Goal: Transaction & Acquisition: Purchase product/service

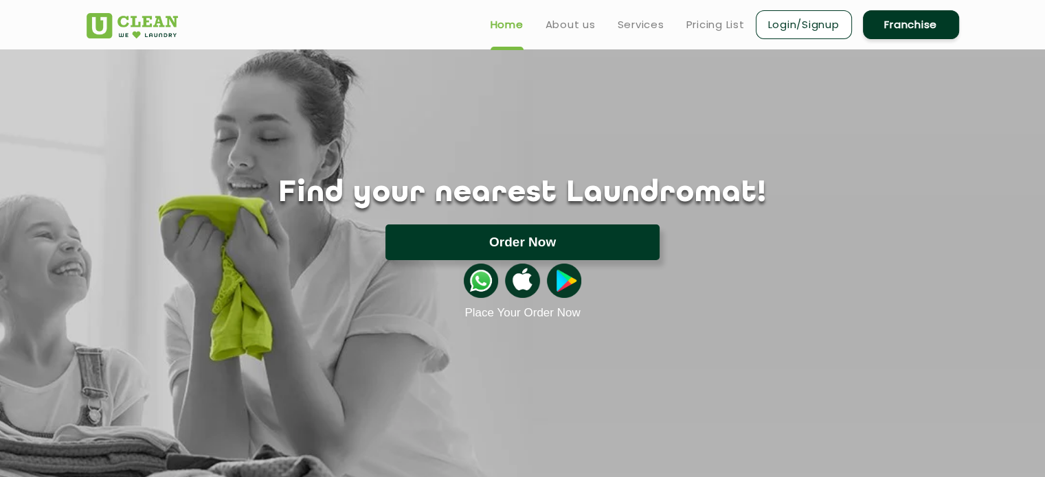
click at [514, 236] on button "Order Now" at bounding box center [522, 243] width 274 height 36
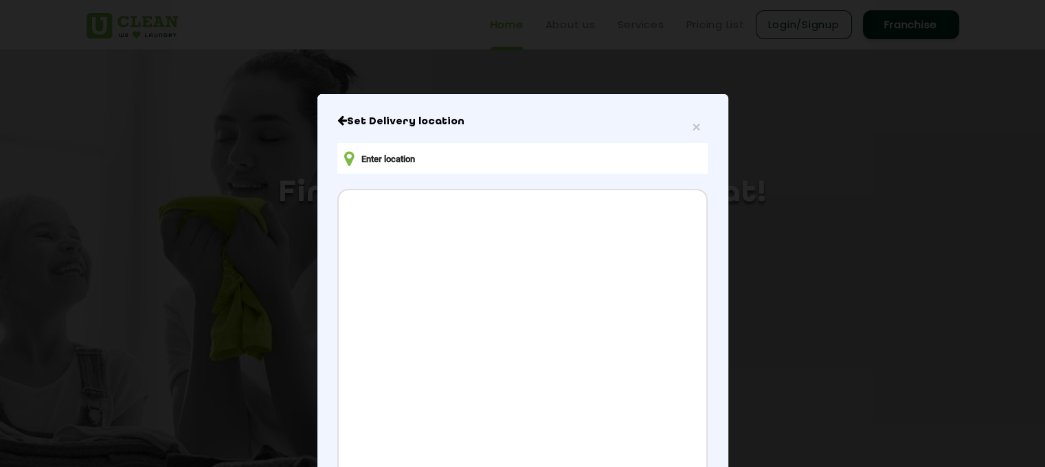
click at [489, 164] on input "text" at bounding box center [522, 158] width 370 height 31
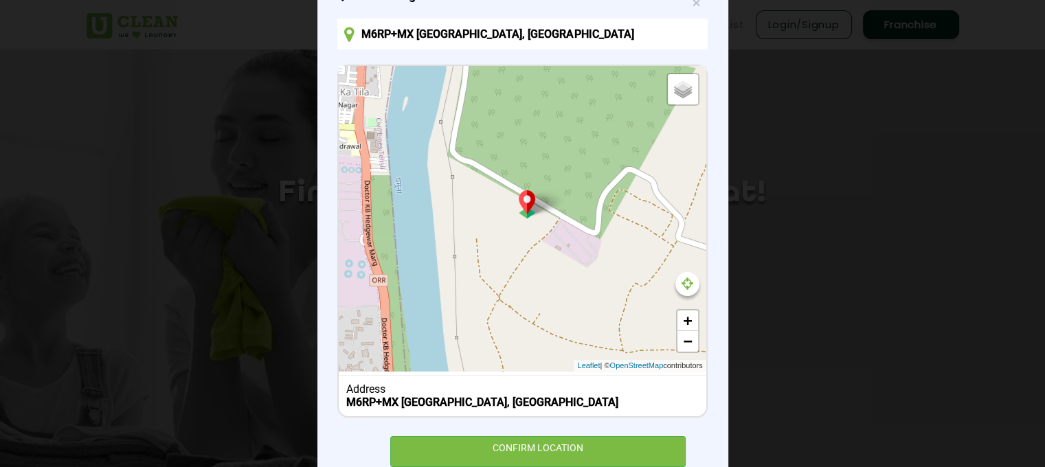
scroll to position [137, 0]
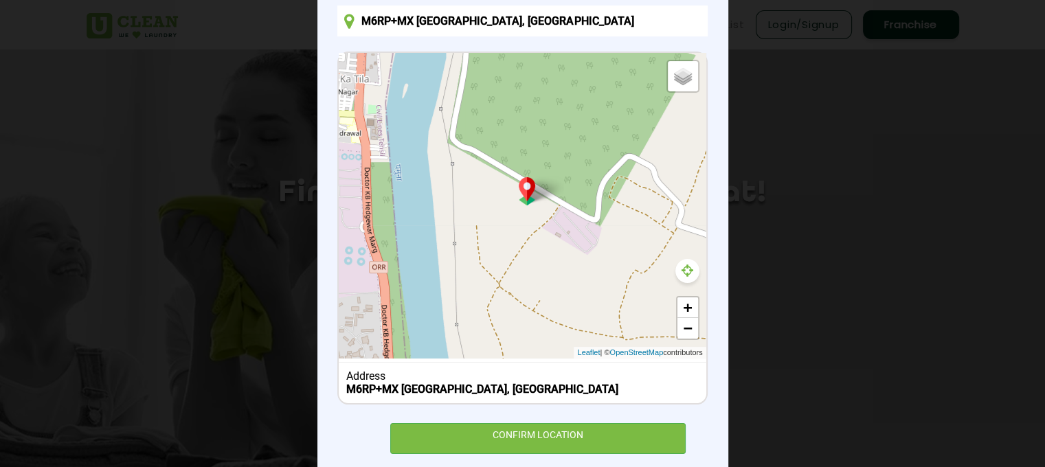
click at [682, 271] on icon at bounding box center [687, 271] width 12 height 14
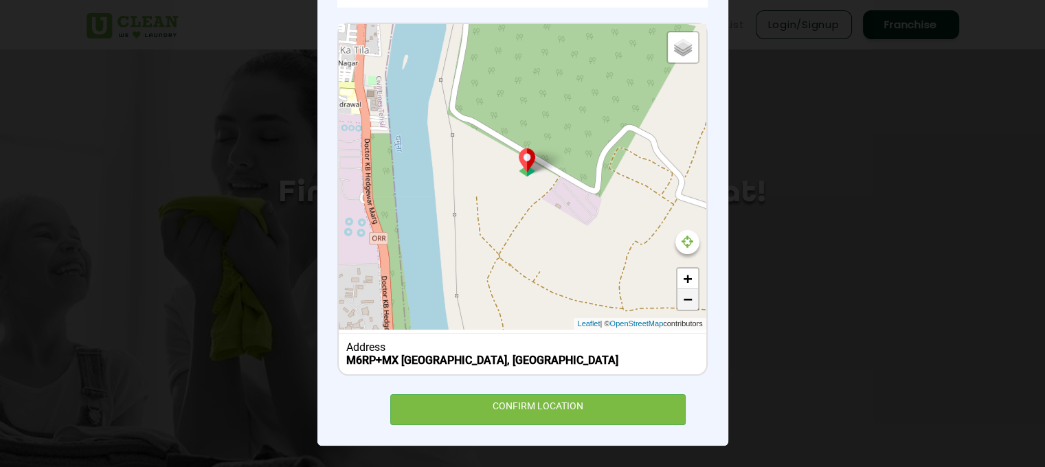
click at [688, 298] on link "−" at bounding box center [687, 299] width 21 height 21
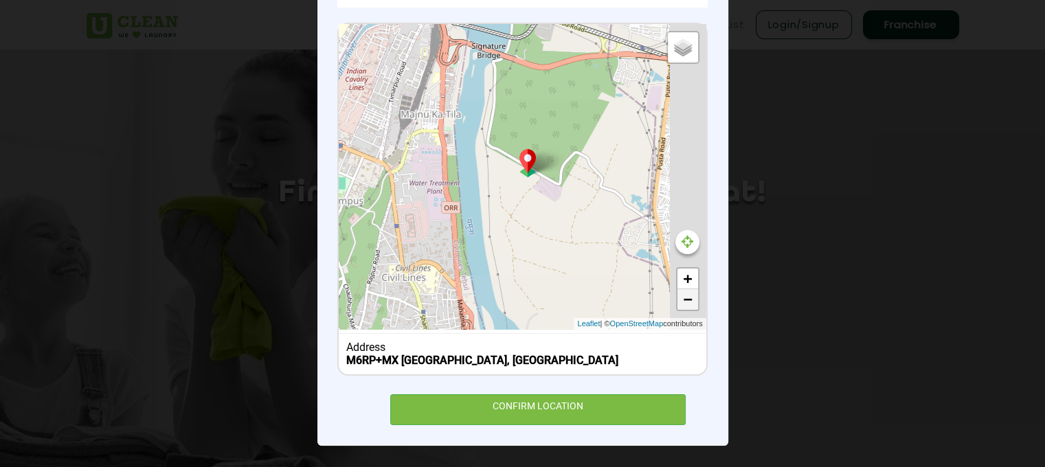
click at [688, 298] on link "−" at bounding box center [687, 299] width 21 height 21
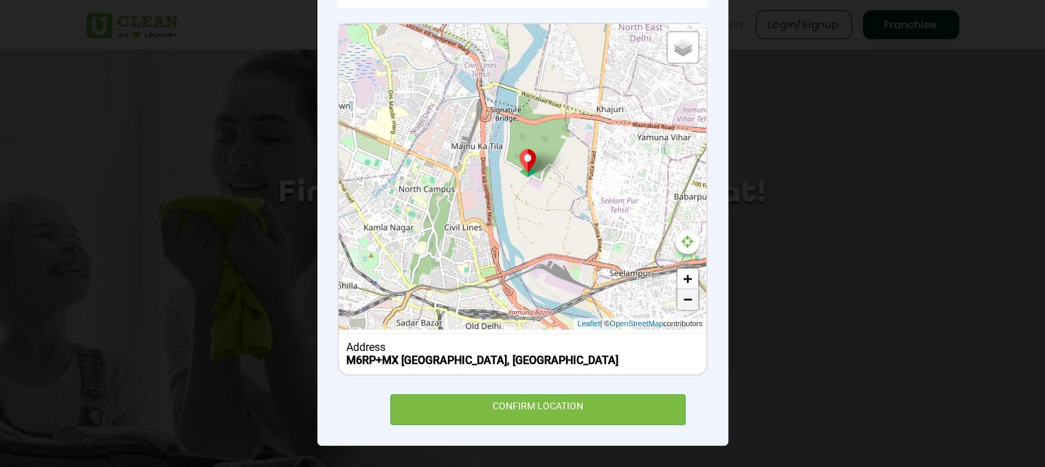
click at [688, 298] on link "−" at bounding box center [687, 299] width 21 height 21
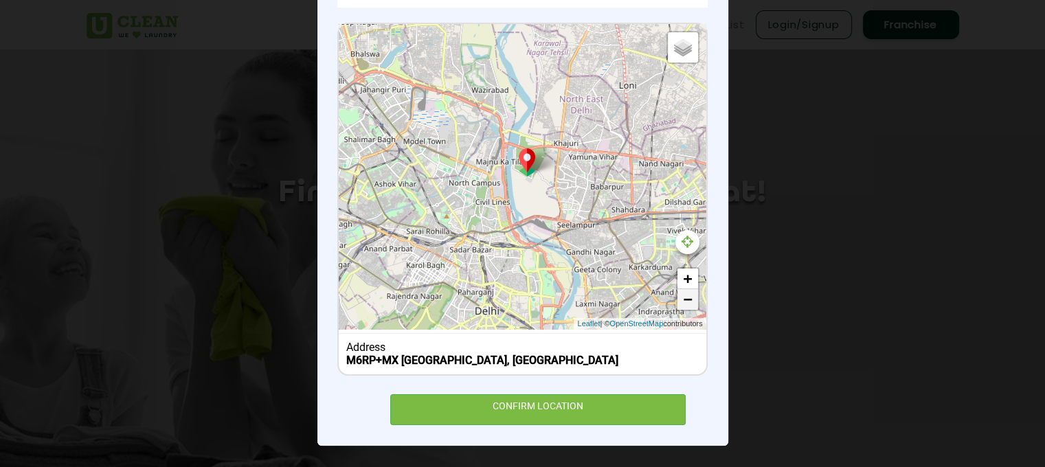
click at [688, 297] on link "−" at bounding box center [687, 299] width 21 height 21
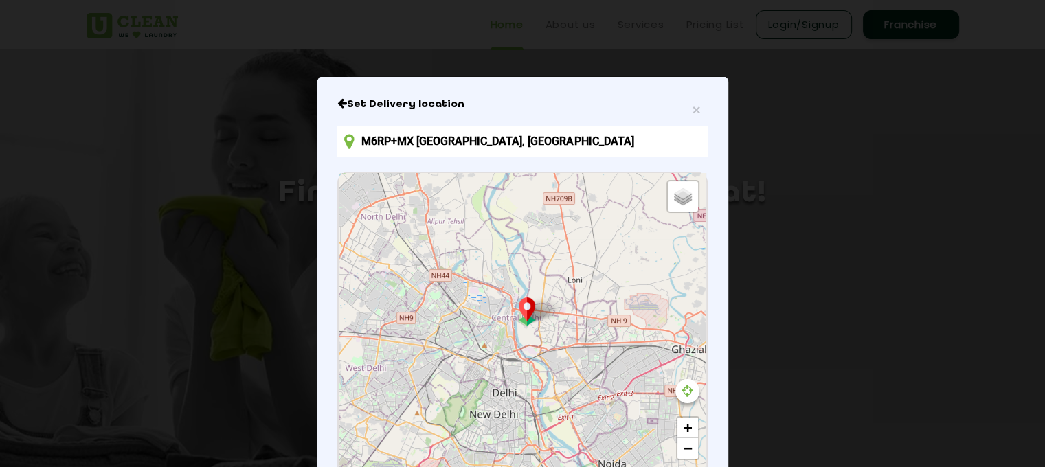
scroll to position [0, 0]
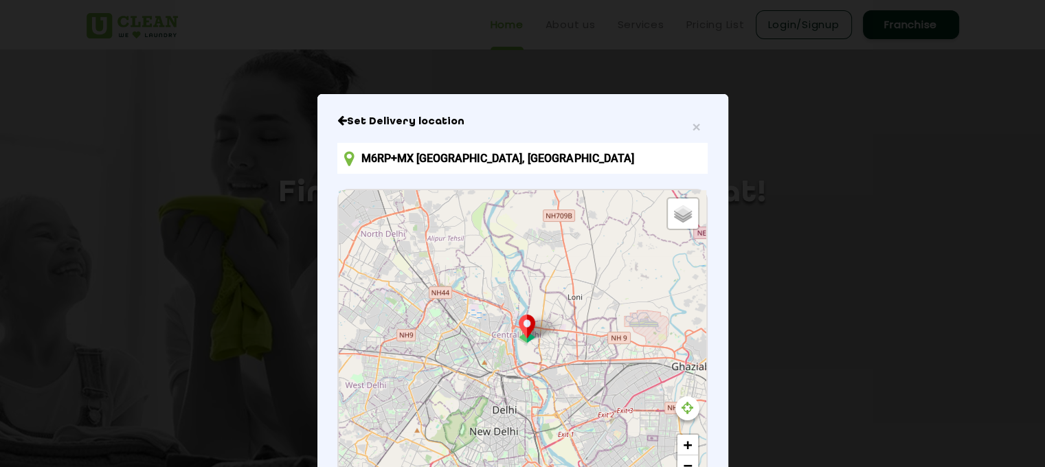
click at [478, 167] on input "M6RP+MX [GEOGRAPHIC_DATA], [GEOGRAPHIC_DATA]" at bounding box center [522, 158] width 370 height 31
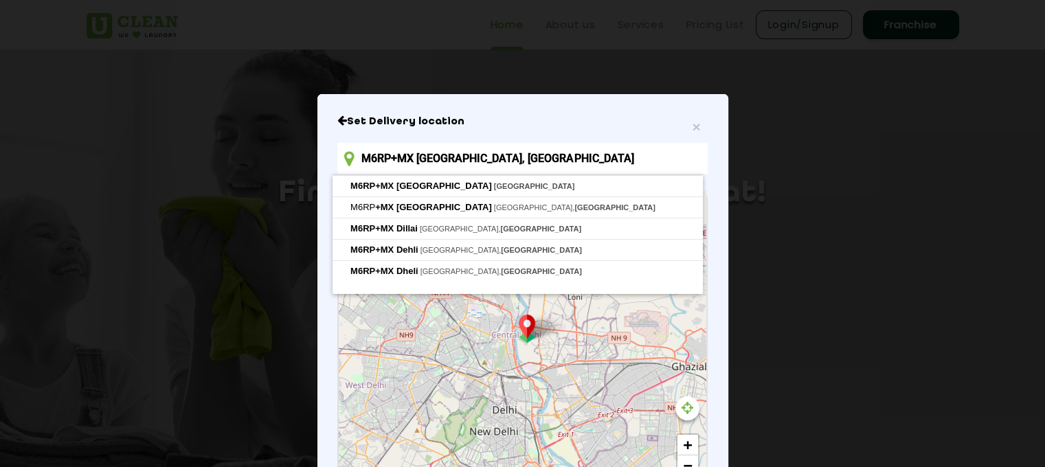
drag, startPoint x: 484, startPoint y: 163, endPoint x: 283, endPoint y: 150, distance: 201.7
click at [283, 150] on div "× Set Delivery location M6RP+MX [GEOGRAPHIC_DATA], [GEOGRAPHIC_DATA] Default Sa…" at bounding box center [522, 233] width 1045 height 467
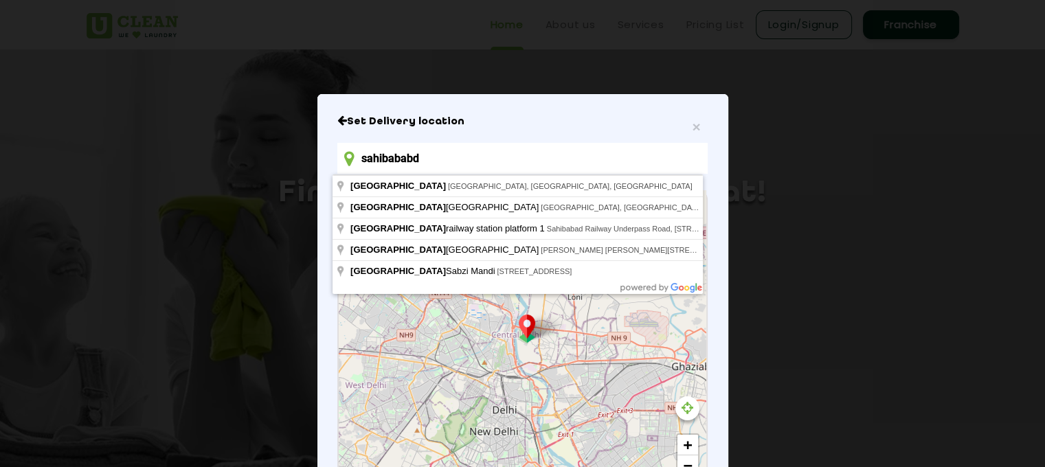
drag, startPoint x: 437, startPoint y: 159, endPoint x: 317, endPoint y: 158, distance: 119.5
click at [317, 158] on div "× Set Delivery location sahibababd Default Satellite + − Leaflet | © OpenStreet…" at bounding box center [522, 353] width 411 height 518
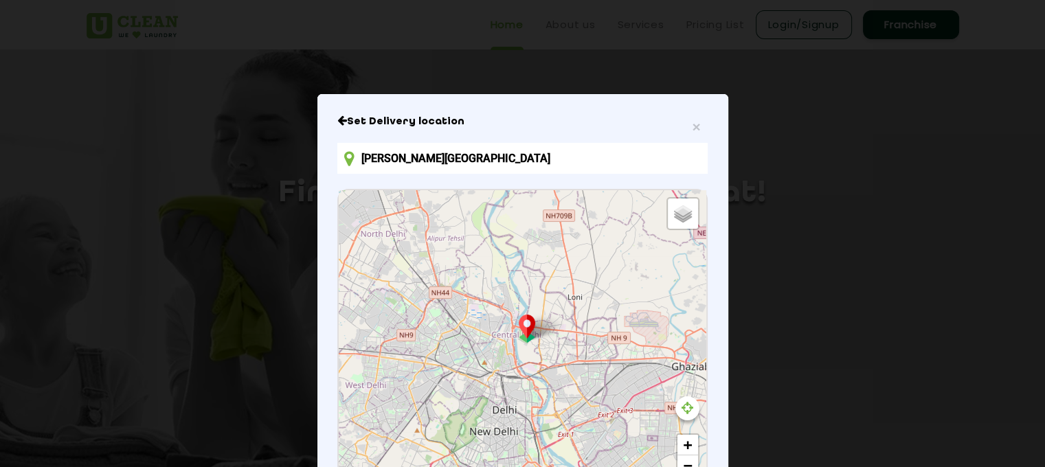
type input "[PERSON_NAME][GEOGRAPHIC_DATA], [PERSON_NAME][GEOGRAPHIC_DATA], near [PERSON_NA…"
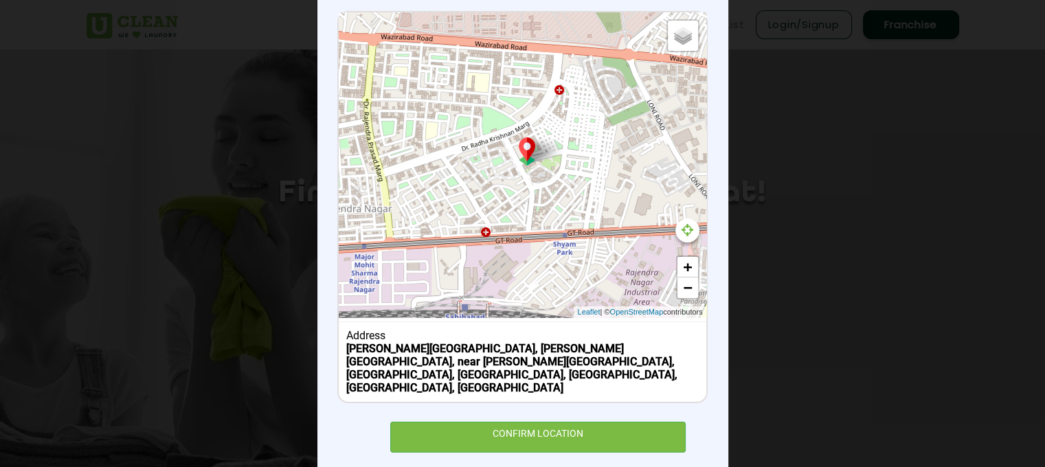
scroll to position [179, 0]
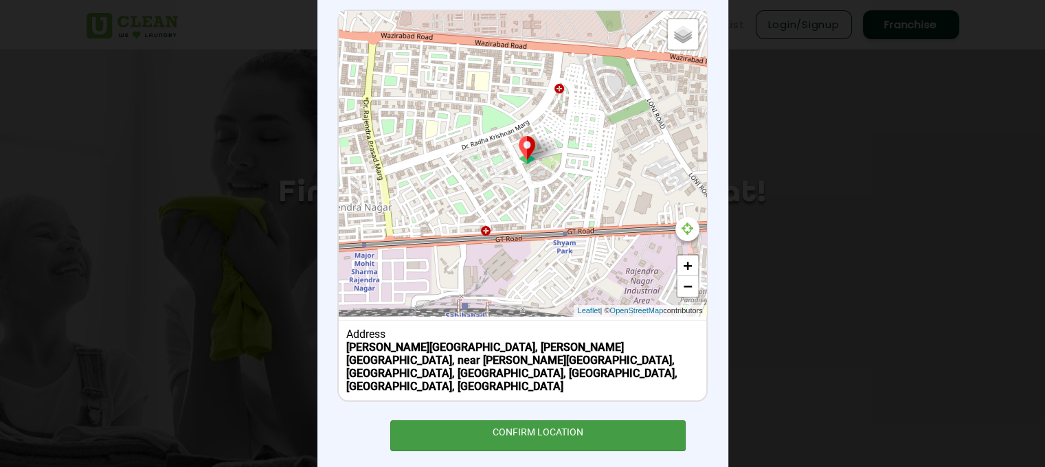
click at [524, 420] on div "CONFIRM LOCATION" at bounding box center [538, 435] width 296 height 31
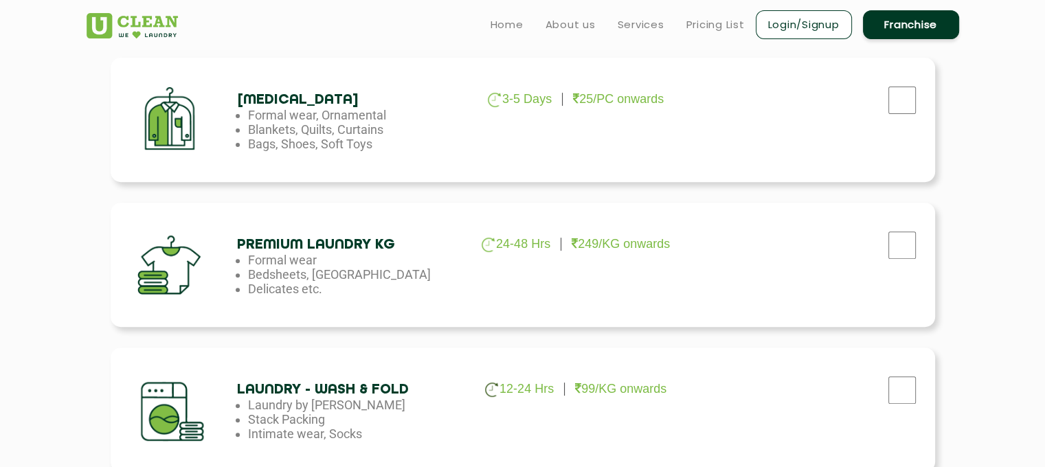
scroll to position [412, 0]
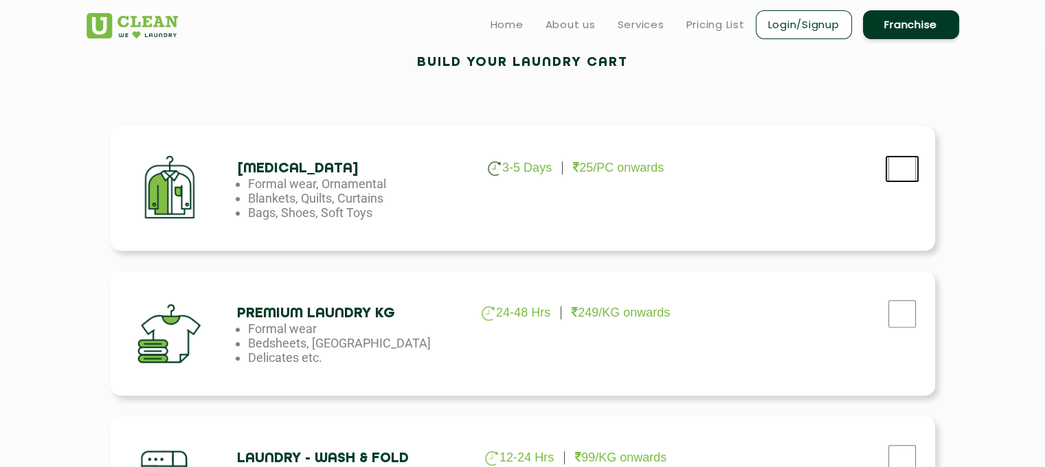
click at [896, 172] on input "checkbox" at bounding box center [902, 168] width 34 height 27
checkbox input "true"
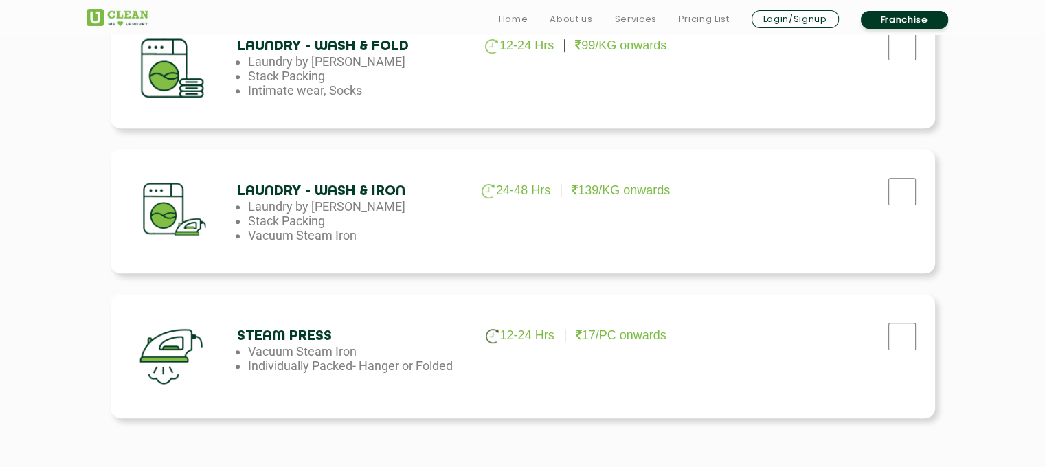
scroll to position [1030, 0]
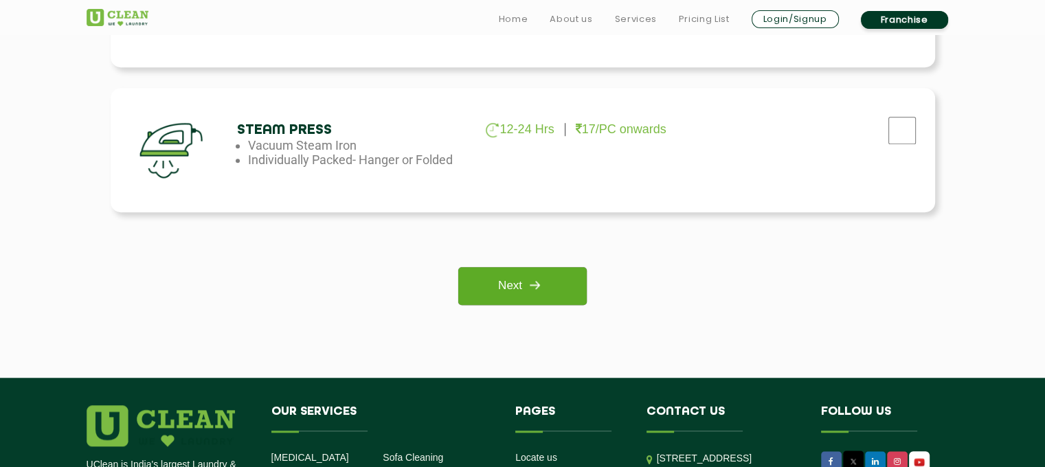
click at [538, 291] on img at bounding box center [534, 285] width 25 height 25
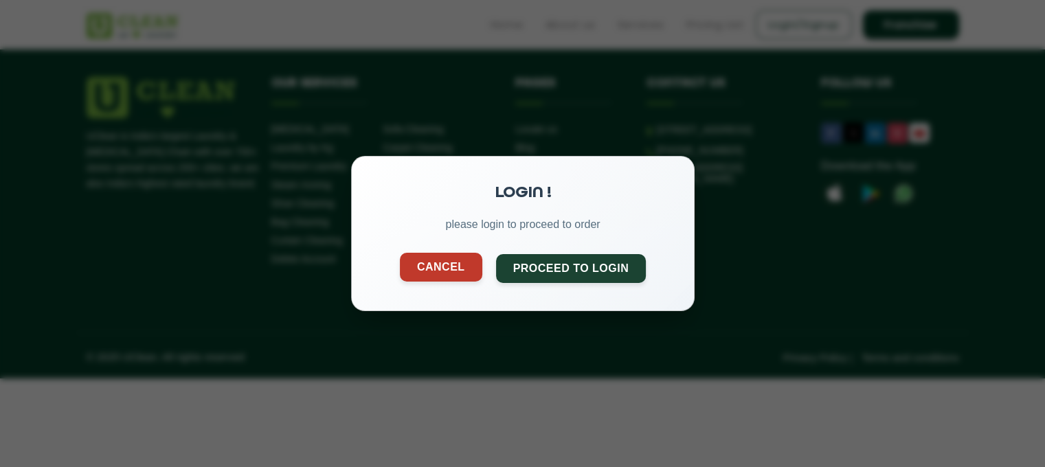
click at [447, 262] on button "Cancel" at bounding box center [440, 267] width 82 height 29
